Goal: Task Accomplishment & Management: Complete application form

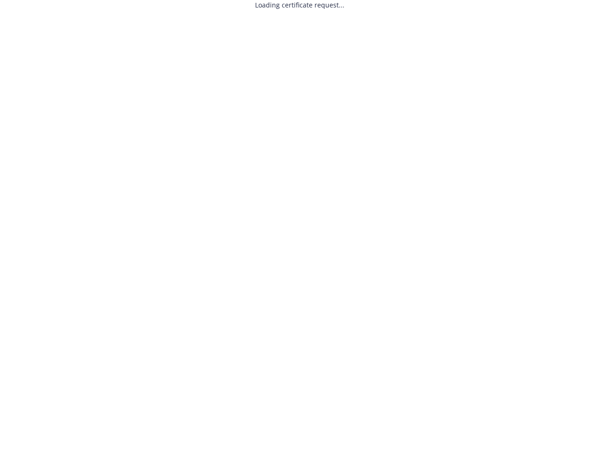
click at [299, 5] on div "Loading certificate request..." at bounding box center [299, 5] width 89 height 10
